Goal: Navigation & Orientation: Find specific page/section

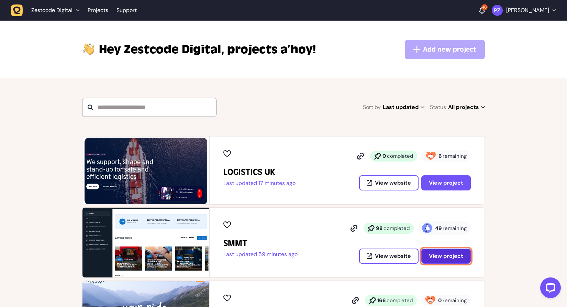
click at [444, 254] on span "View project" at bounding box center [445, 255] width 34 height 5
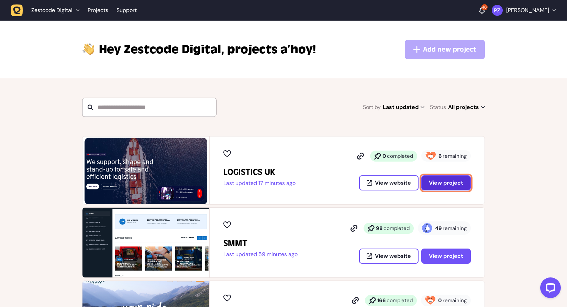
click at [439, 180] on span "View project" at bounding box center [445, 182] width 34 height 5
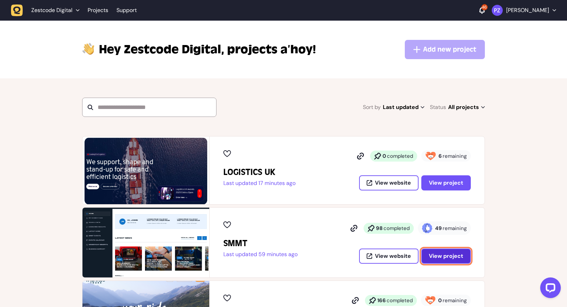
click at [441, 260] on button "View project" at bounding box center [445, 255] width 49 height 15
